Goal: Task Accomplishment & Management: Manage account settings

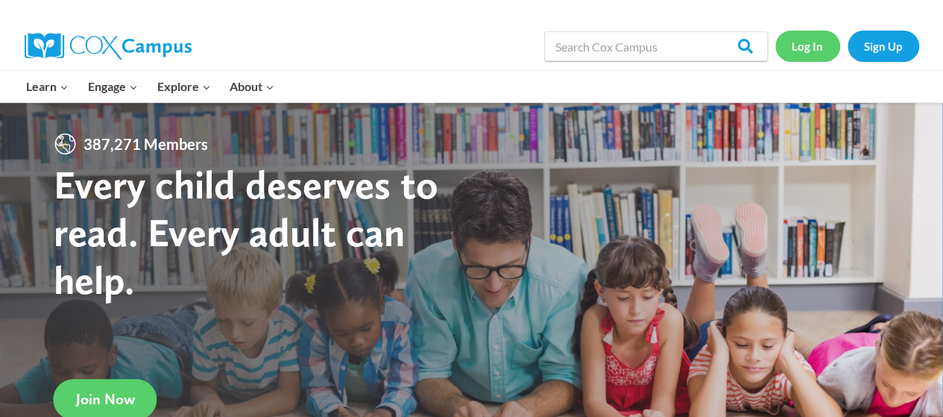
click at [795, 54] on link "Log In" at bounding box center [808, 46] width 65 height 31
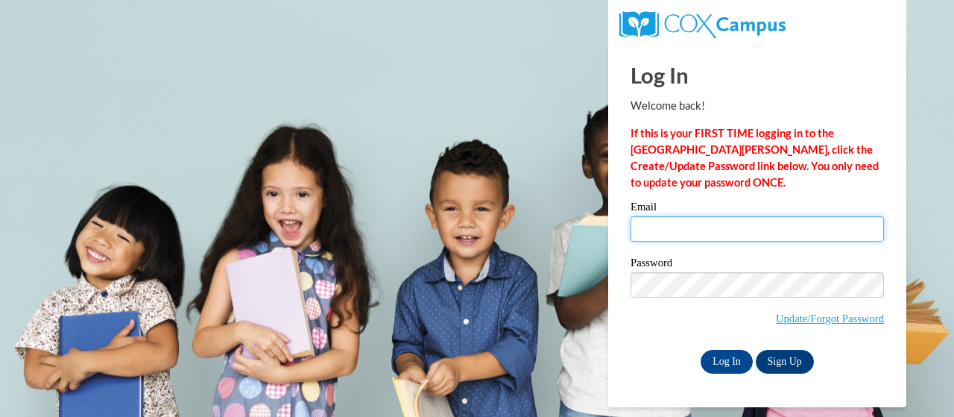
click at [676, 227] on input "Email" at bounding box center [758, 228] width 254 height 25
type input "[EMAIL_ADDRESS][DOMAIN_NAME]"
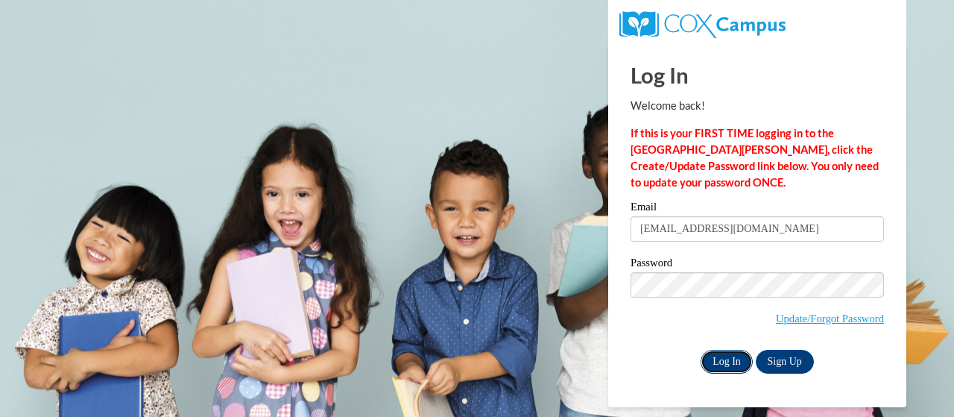
click at [718, 351] on input "Log In" at bounding box center [727, 362] width 52 height 24
